Goal: Go to known website: Access a specific website the user already knows

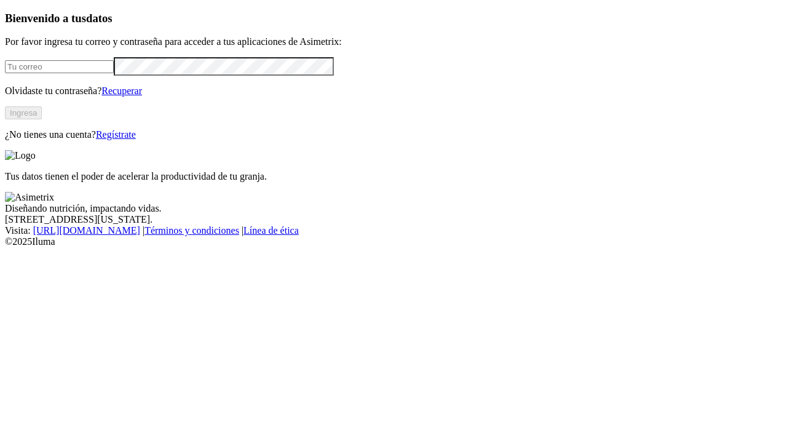
type input "[PERSON_NAME][EMAIL_ADDRESS][PERSON_NAME][DOMAIN_NAME]"
click at [42, 119] on button "Ingresa" at bounding box center [23, 112] width 37 height 13
